Goal: Transaction & Acquisition: Subscribe to service/newsletter

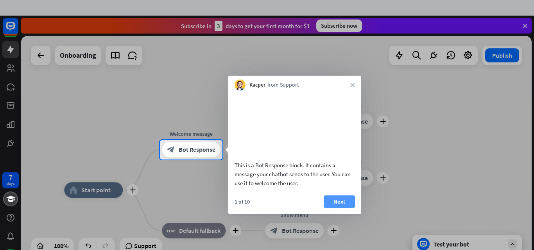
click at [340, 208] on button "Next" at bounding box center [339, 202] width 31 height 13
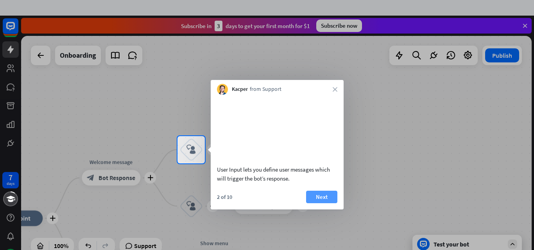
click at [316, 204] on button "Next" at bounding box center [321, 197] width 31 height 13
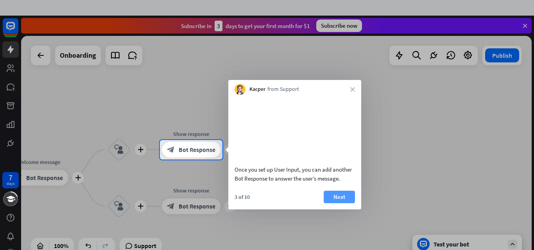
click at [331, 204] on button "Next" at bounding box center [339, 197] width 31 height 13
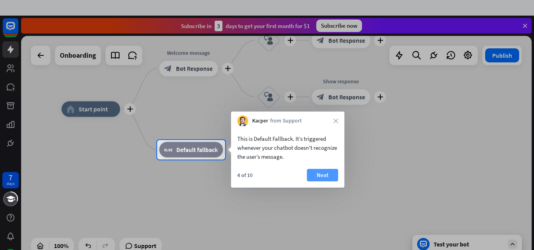
click at [324, 175] on button "Next" at bounding box center [322, 175] width 31 height 13
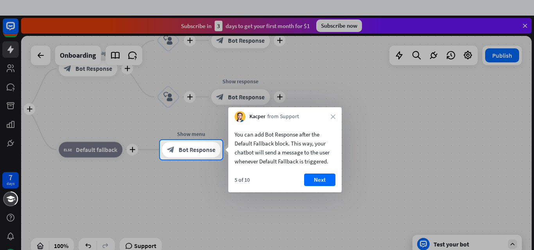
click at [324, 175] on button "Next" at bounding box center [319, 180] width 31 height 13
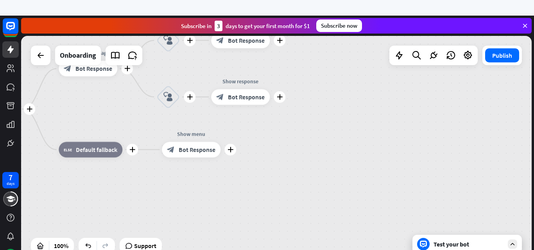
click at [324, 175] on div "plus home_2 Start point plus Welcome message block_bot_response Bot Response pl…" at bounding box center [216, 223] width 510 height 228
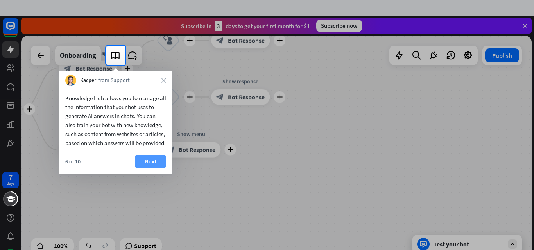
click at [147, 168] on button "Next" at bounding box center [150, 162] width 31 height 13
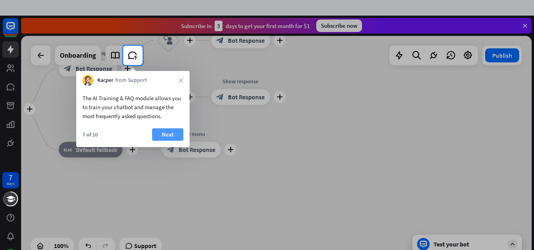
click at [167, 131] on button "Next" at bounding box center [167, 135] width 31 height 13
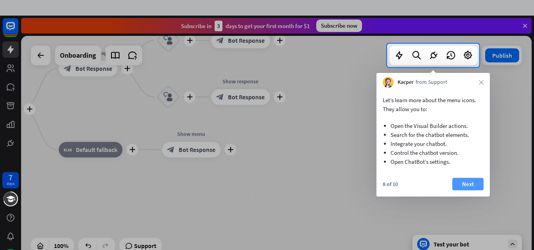
click at [468, 184] on button "Next" at bounding box center [467, 184] width 31 height 13
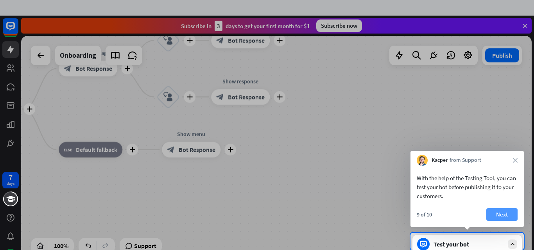
click at [499, 212] on button "Next" at bounding box center [501, 215] width 31 height 13
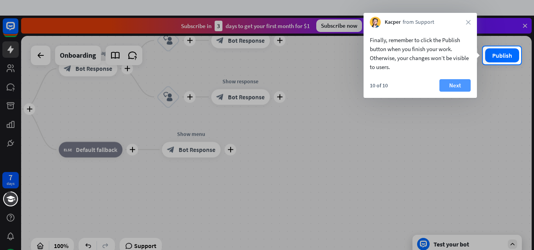
click at [446, 82] on button "Next" at bounding box center [454, 85] width 31 height 13
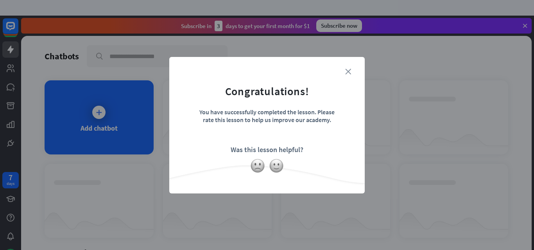
click at [347, 72] on icon "close" at bounding box center [348, 72] width 6 height 6
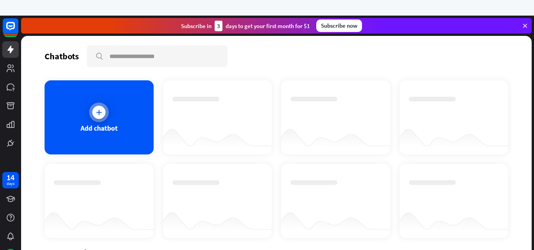
click at [122, 112] on div "Add chatbot" at bounding box center [99, 118] width 109 height 74
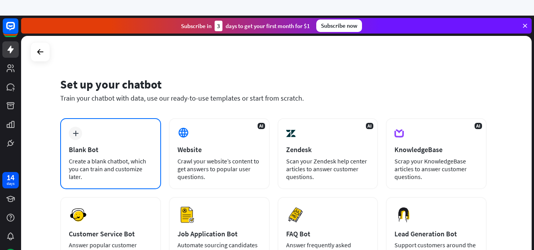
click at [107, 141] on div "plus Blank Bot Create a blank chatbot, which you can train and customize later." at bounding box center [110, 153] width 101 height 71
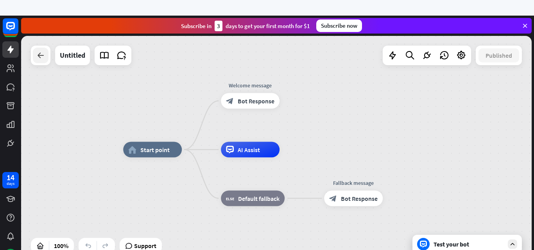
click at [41, 59] on icon at bounding box center [40, 55] width 9 height 9
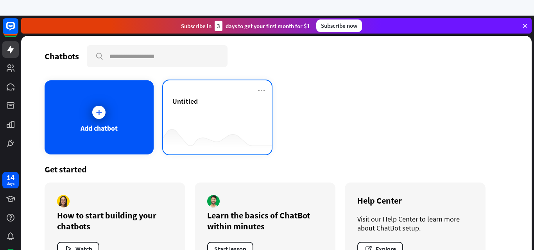
click at [186, 115] on div "Untitled" at bounding box center [217, 110] width 90 height 27
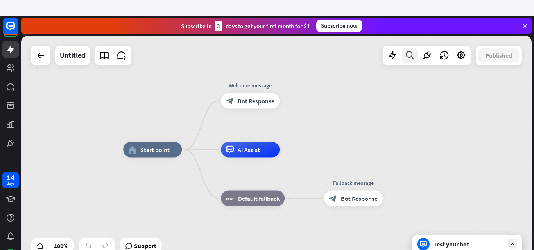
click at [411, 52] on icon at bounding box center [409, 55] width 11 height 10
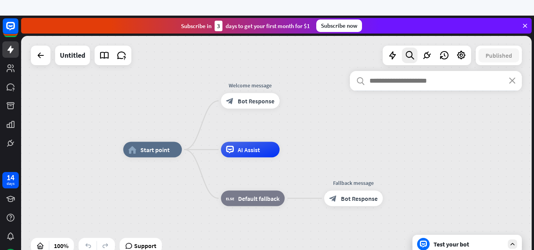
click at [400, 87] on input "text" at bounding box center [436, 81] width 172 height 20
type input "*"
click at [463, 55] on icon at bounding box center [461, 55] width 10 height 10
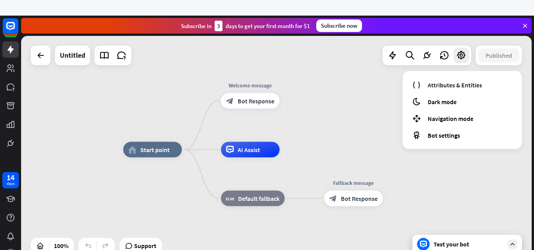
click at [361, 123] on div "home_2 Start point Welcome message block_bot_response Bot Response AI Assist bl…" at bounding box center [276, 150] width 510 height 228
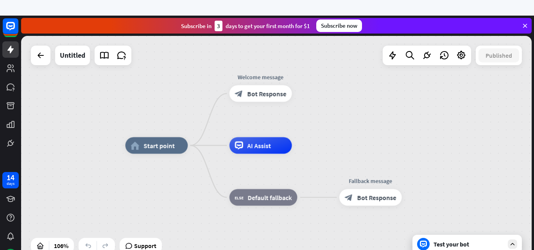
click at [337, 19] on div "Subscribe [DATE] to get your first month for $1 Subscribe now" at bounding box center [276, 26] width 510 height 16
click at [337, 25] on div "Subscribe now" at bounding box center [339, 26] width 46 height 13
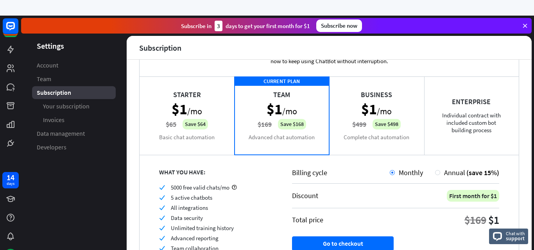
scroll to position [31, 0]
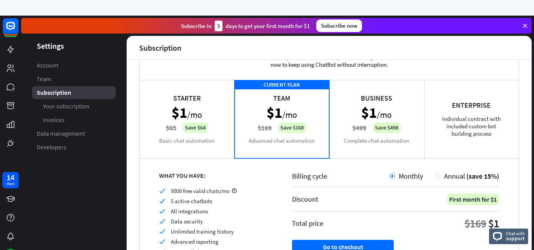
click at [452, 113] on div "Enterprise Individual contract with included custom bot building process" at bounding box center [471, 119] width 95 height 78
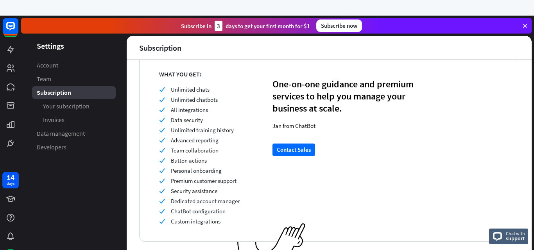
scroll to position [132, 0]
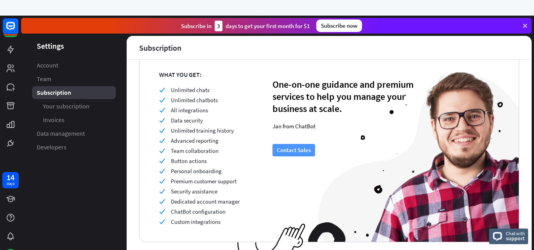
click at [305, 146] on button "Contact Sales" at bounding box center [293, 150] width 43 height 13
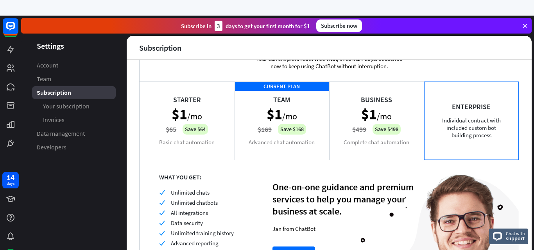
scroll to position [0, 0]
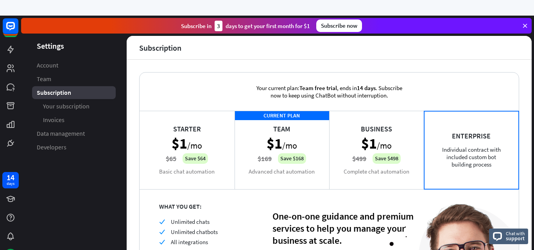
click at [332, 21] on div "Subscribe now" at bounding box center [339, 26] width 46 height 13
click at [191, 155] on div "Starter $1 /mo $65 Save $64 Basic chat automation" at bounding box center [187, 150] width 95 height 78
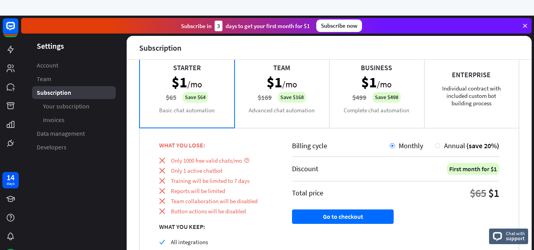
scroll to position [98, 0]
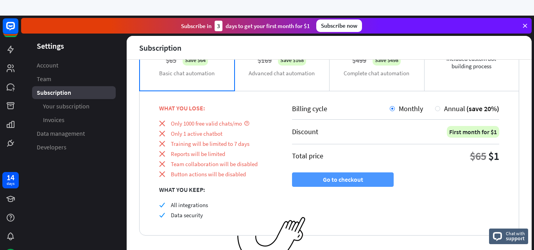
click at [332, 181] on button "Go to checkout" at bounding box center [343, 180] width 102 height 14
